Goal: Task Accomplishment & Management: Complete application form

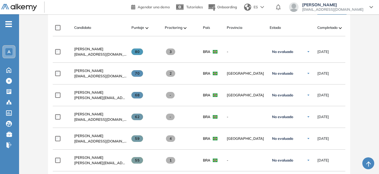
scroll to position [156, 0]
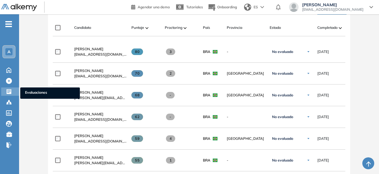
click at [15, 92] on div "Evaluaciones Evaluaciones" at bounding box center [10, 92] width 18 height 8
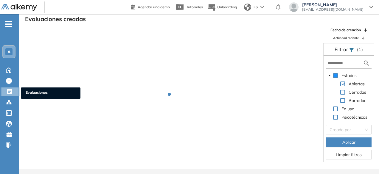
scroll to position [14, 0]
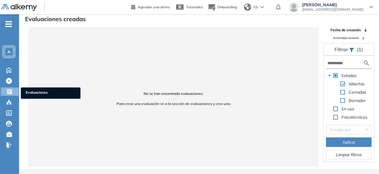
click at [9, 96] on div "Evaluaciones Evaluaciones" at bounding box center [11, 92] width 18 height 8
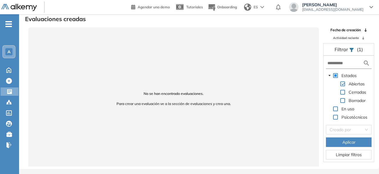
scroll to position [0, 0]
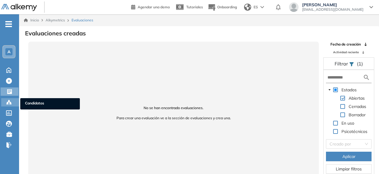
click at [10, 104] on icon at bounding box center [11, 103] width 2 height 1
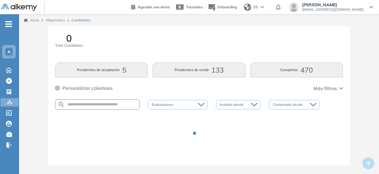
click at [11, 96] on ul "A Home Home Crear Evaluación Crear Evaluación Evaluaciones Evaluaciones Candida…" at bounding box center [9, 87] width 19 height 127
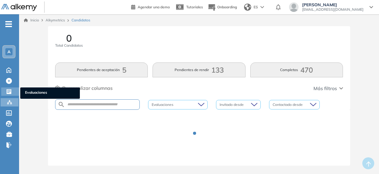
click at [11, 95] on div "Evaluaciones Evaluaciones" at bounding box center [10, 92] width 18 height 8
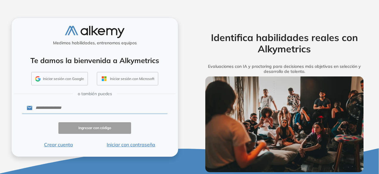
click at [96, 43] on div "Medimos habilidades, entrenamos equipos Te damos la bienvenida a Alkymetrics In…" at bounding box center [94, 87] width 167 height 139
type input "**********"
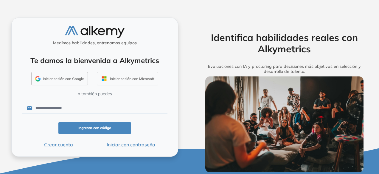
click at [96, 135] on form "**********" at bounding box center [94, 124] width 145 height 47
click at [94, 133] on button "Ingresar con código" at bounding box center [94, 128] width 73 height 12
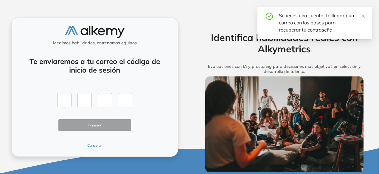
click at [92, 147] on button "Cancelar" at bounding box center [94, 145] width 73 height 5
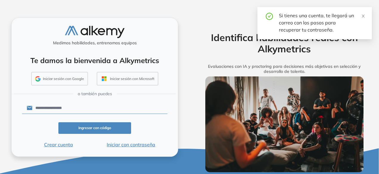
click at [130, 145] on button "Iniciar con contraseña" at bounding box center [131, 144] width 73 height 7
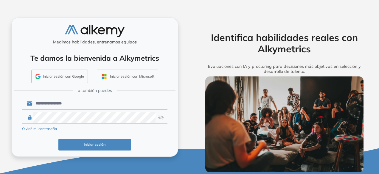
click at [124, 145] on button "Iniciar sesión" at bounding box center [94, 145] width 73 height 12
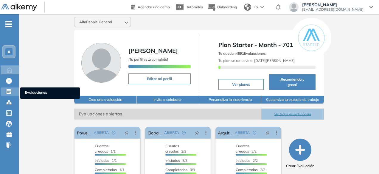
click at [7, 92] on icon at bounding box center [9, 91] width 5 height 5
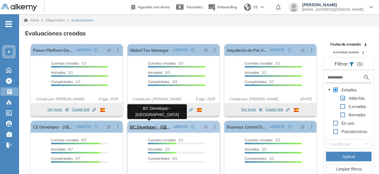
click at [157, 128] on link "BC Developer - Brasil" at bounding box center [150, 127] width 41 height 12
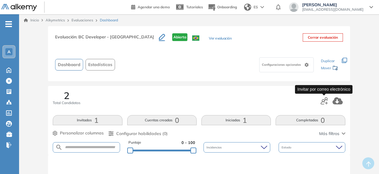
click at [324, 103] on icon "button" at bounding box center [324, 100] width 7 height 7
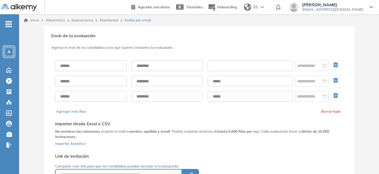
click at [242, 61] on input "text" at bounding box center [250, 66] width 85 height 11
paste input "**********"
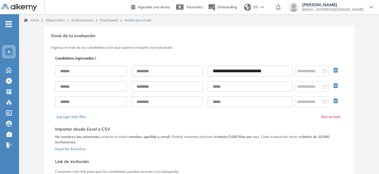
type input "**********"
click at [115, 74] on input "text" at bounding box center [91, 71] width 72 height 11
type input "********"
click at [145, 68] on input "text" at bounding box center [167, 71] width 72 height 11
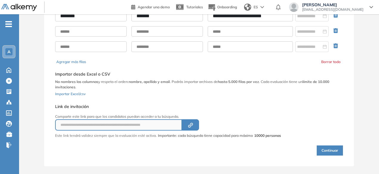
scroll to position [61, 0]
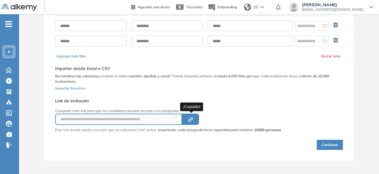
type input "*******"
click at [195, 122] on button "Created by potrace 1.16, written by Peter Selinger 2001-2019" at bounding box center [190, 119] width 17 height 11
click at [332, 145] on button "Continuar" at bounding box center [330, 145] width 26 height 10
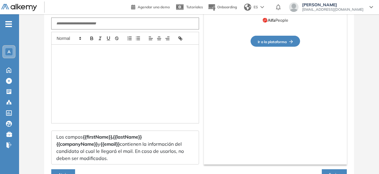
type input "**********"
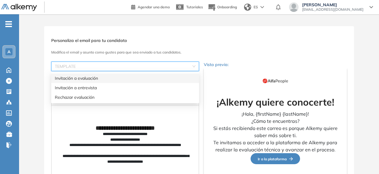
click at [131, 63] on input "search" at bounding box center [123, 66] width 137 height 9
click at [132, 81] on div "Invitación a evaluación" at bounding box center [125, 78] width 141 height 7
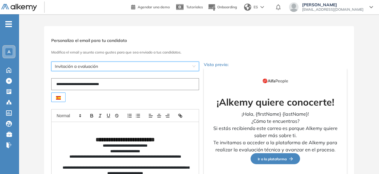
scroll to position [94, 0]
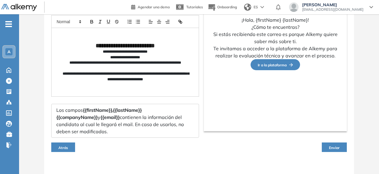
click at [342, 143] on button "Enviar" at bounding box center [334, 148] width 25 height 10
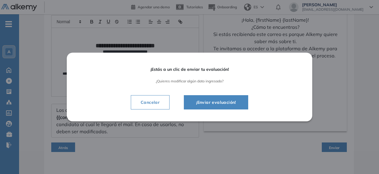
click at [238, 108] on button "¡Enviar evaluación!" at bounding box center [216, 102] width 64 height 14
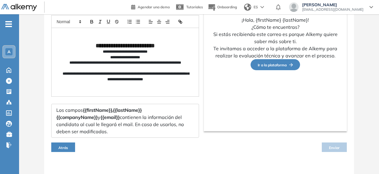
click at [232, 106] on div "¡Alkemy quiere conocerte! ¡Hola, {firstName} {lastName}! ¿Cómo te encuentras? S…" at bounding box center [275, 53] width 143 height 158
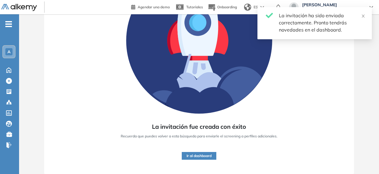
scroll to position [88, 0]
